Goal: Information Seeking & Learning: Learn about a topic

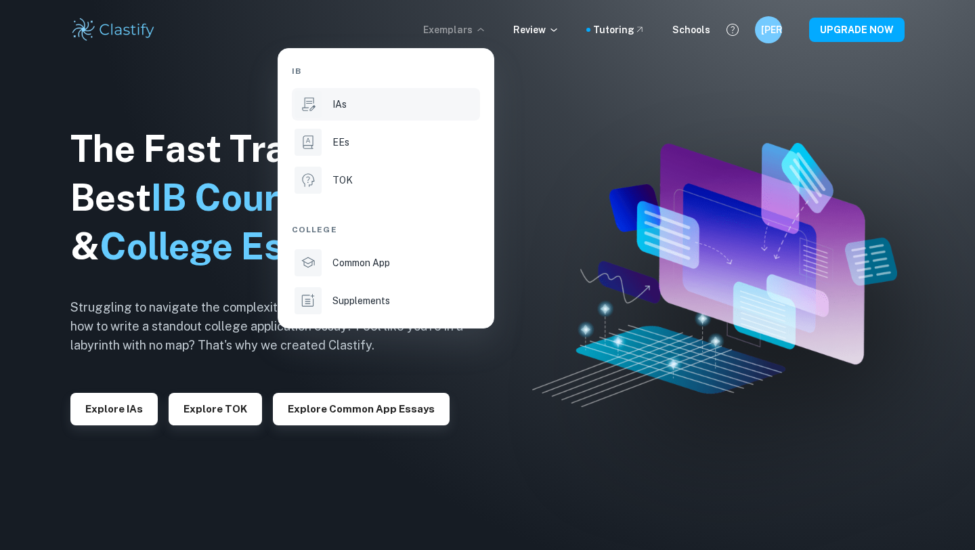
click at [398, 100] on div "IAs" at bounding box center [404, 104] width 145 height 15
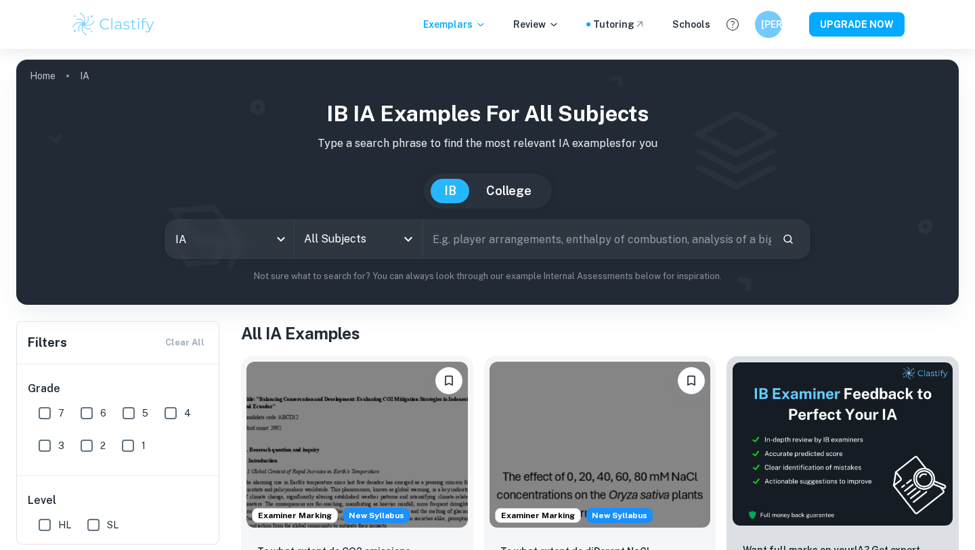
click at [370, 234] on input "All Subjects" at bounding box center [348, 239] width 95 height 26
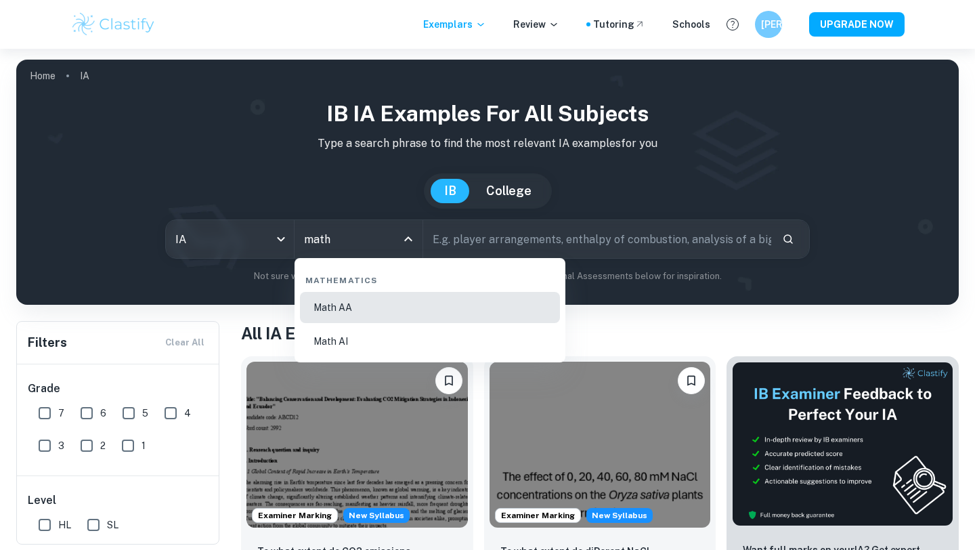
type input "Math AA"
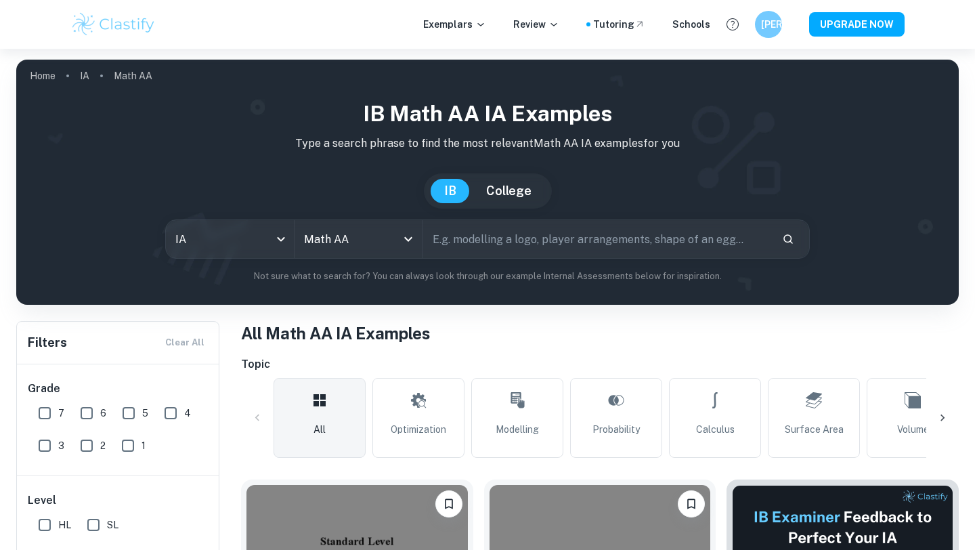
scroll to position [271, 0]
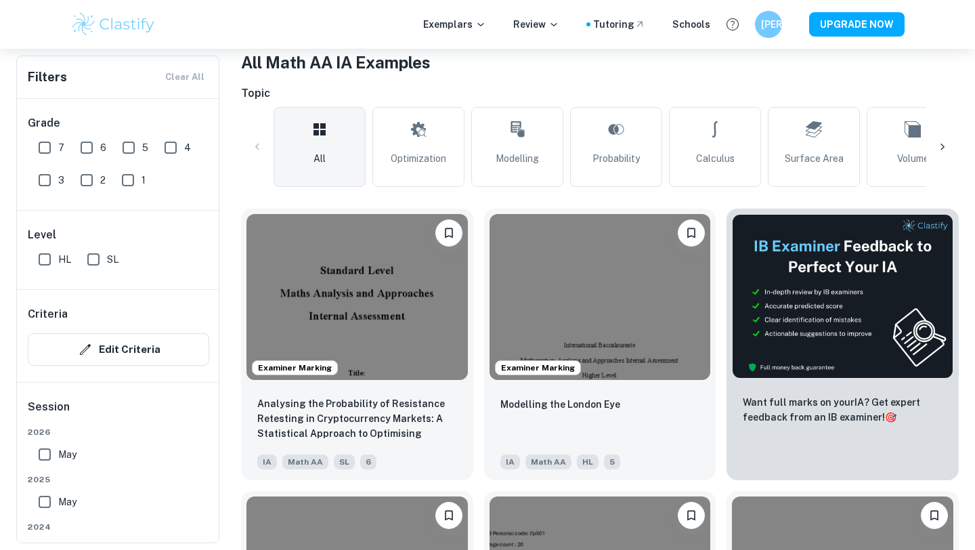
click at [40, 153] on input "7" at bounding box center [44, 147] width 27 height 27
checkbox input "true"
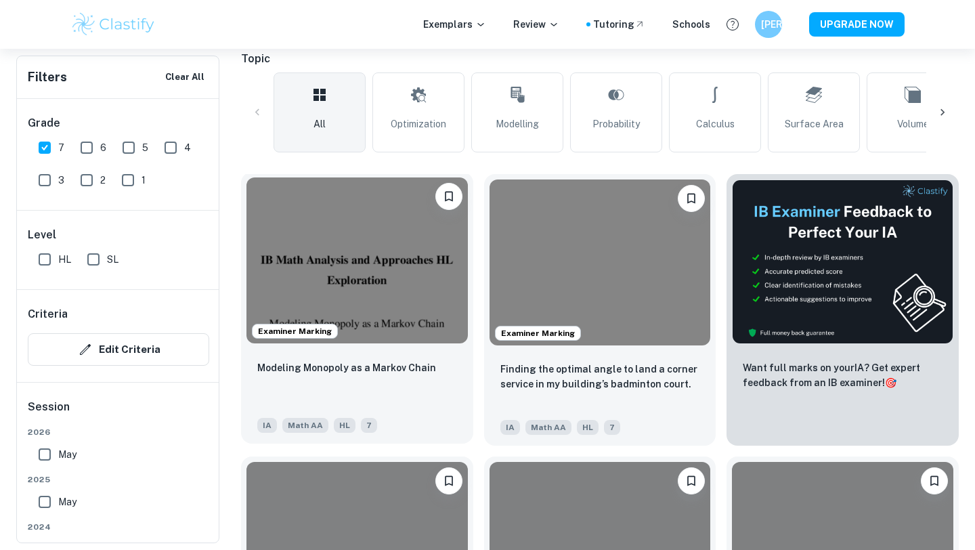
scroll to position [441, 0]
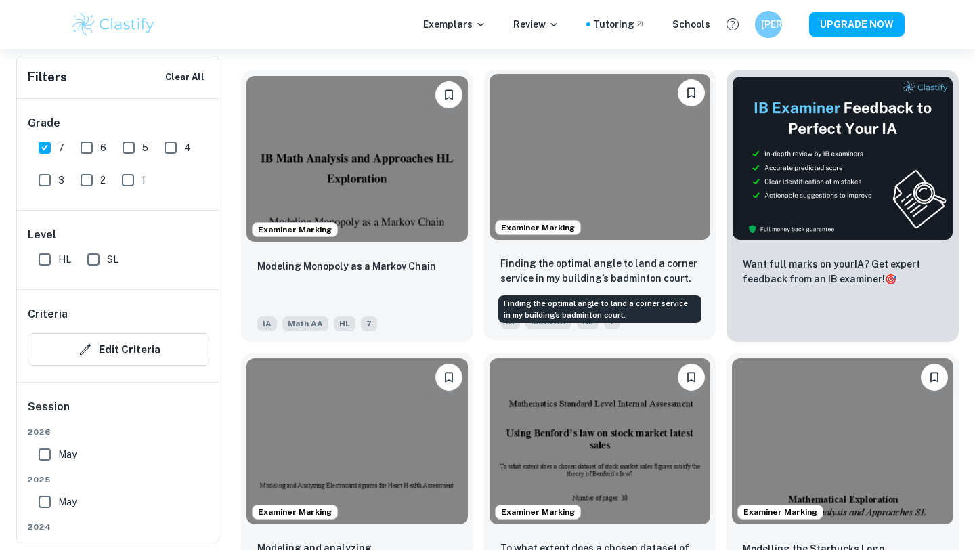
click at [542, 272] on p "Finding the optimal angle to land a corner service in my building’s badminton c…" at bounding box center [600, 271] width 200 height 30
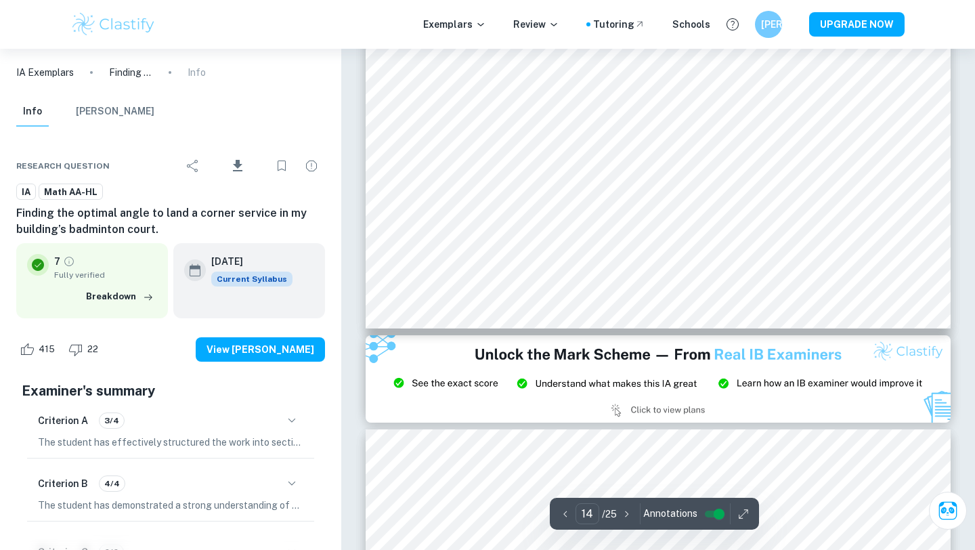
scroll to position [11877, 0]
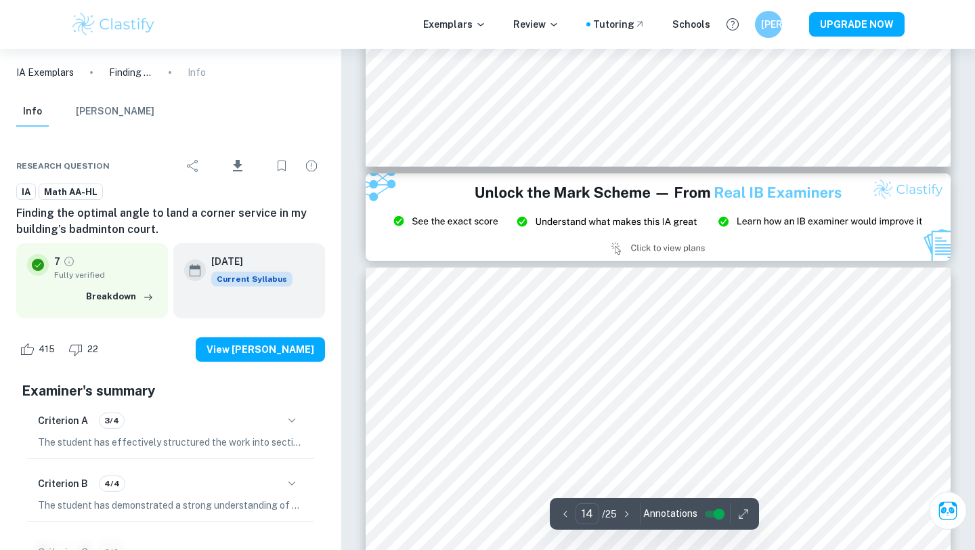
type input "15"
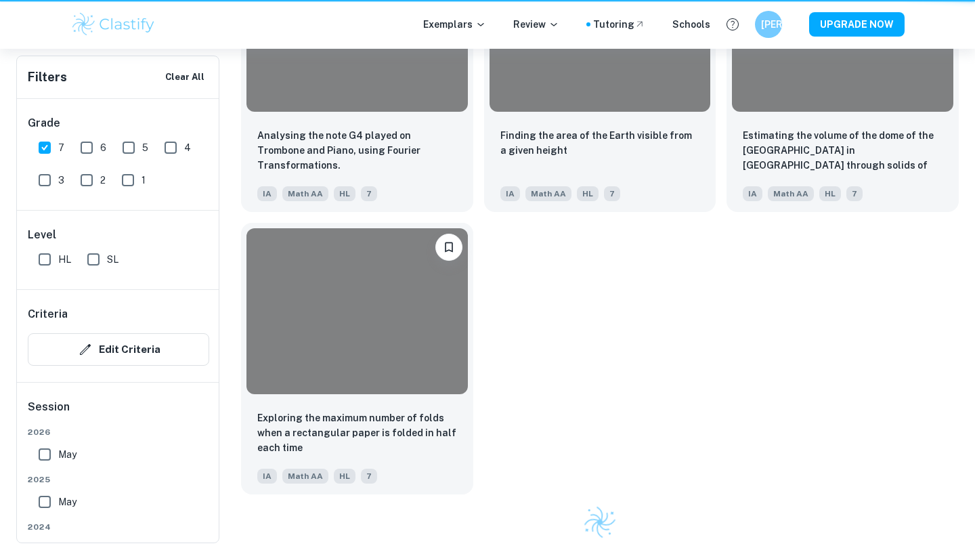
scroll to position [441, 0]
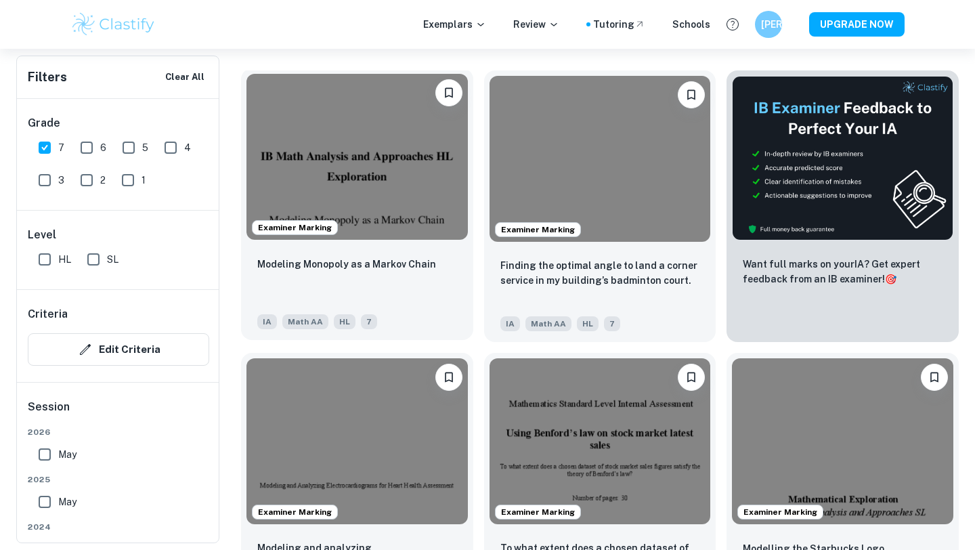
click at [414, 248] on div "Modeling Monopoly as a Markov Chain IA Math AA HL 7" at bounding box center [357, 292] width 232 height 95
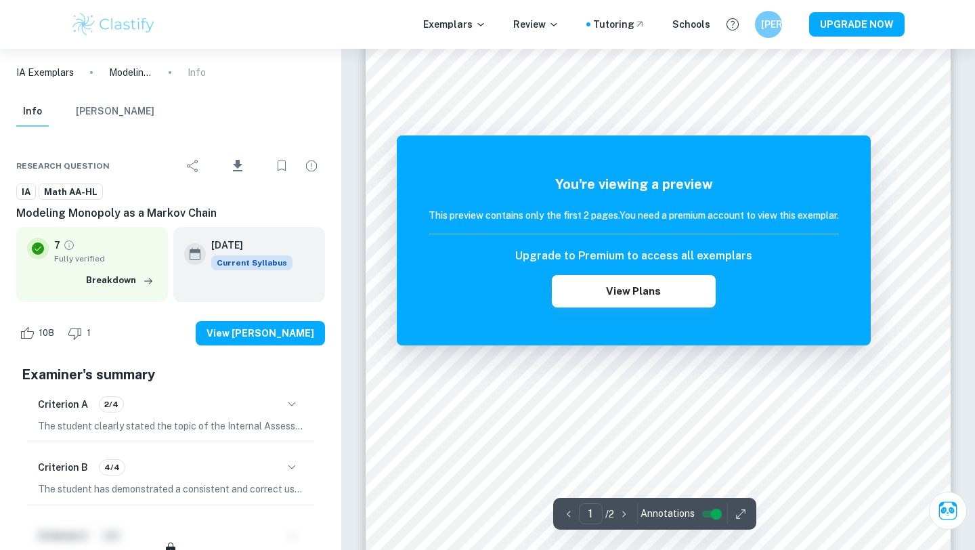
scroll to position [303, 0]
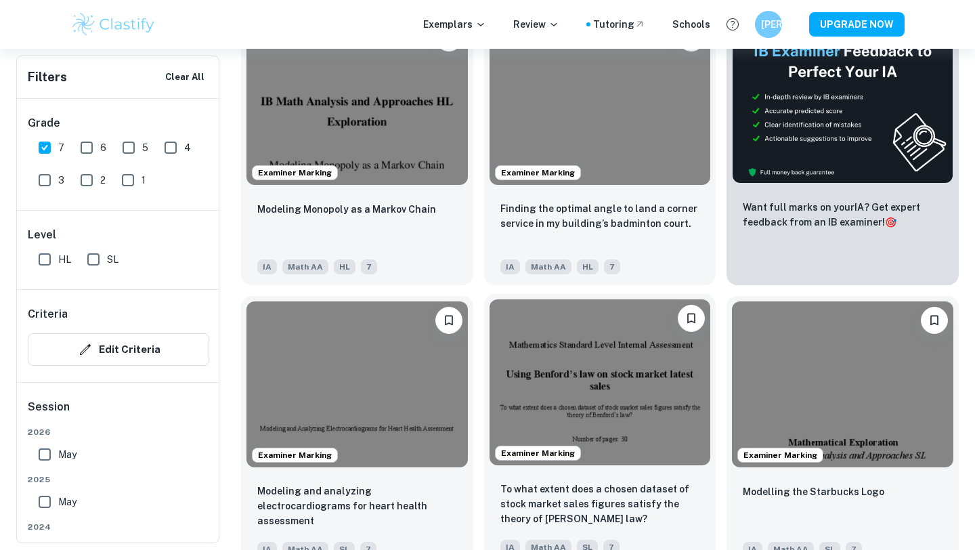
scroll to position [529, 0]
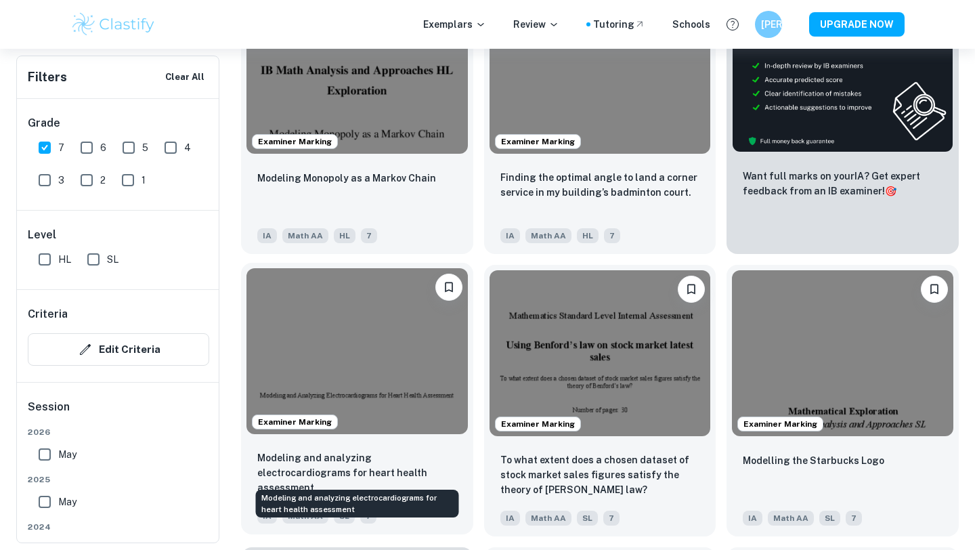
click at [401, 479] on p "Modeling and analyzing electrocardiograms for heart health assessment" at bounding box center [357, 472] width 200 height 45
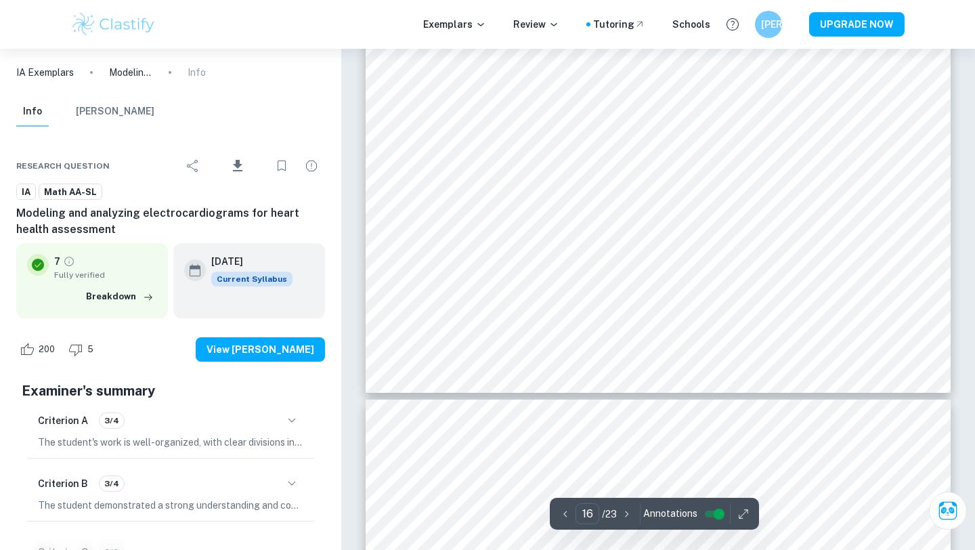
scroll to position [13558, 0]
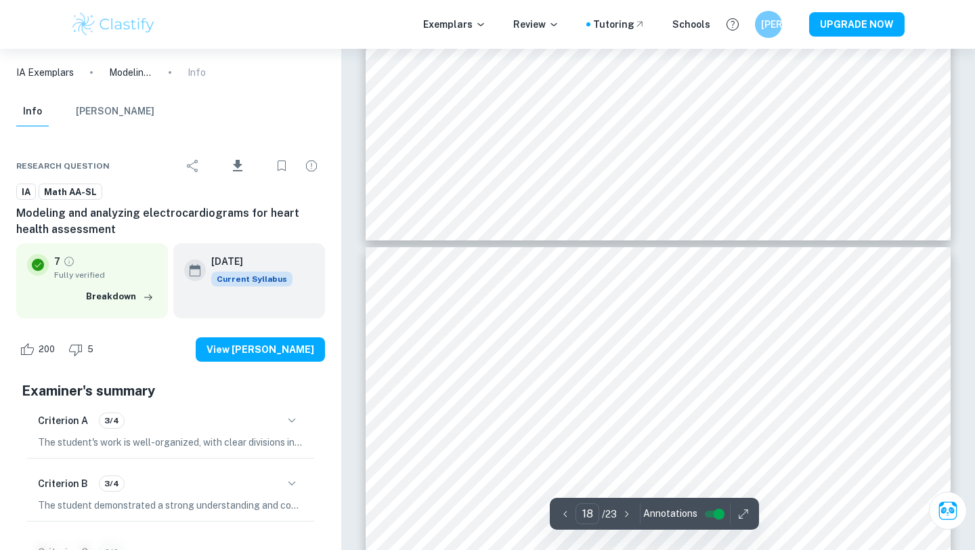
type input "19"
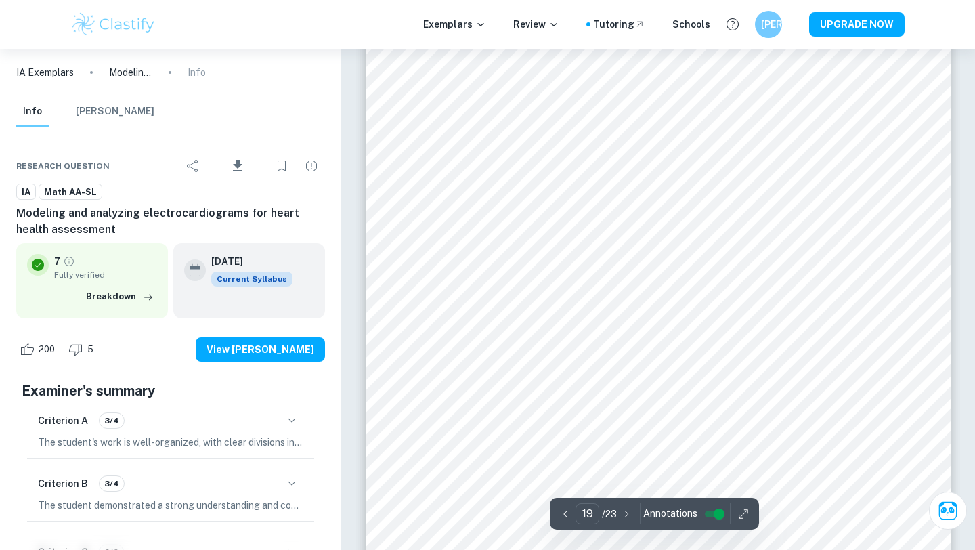
scroll to position [15447, 0]
